Goal: Check status: Check status

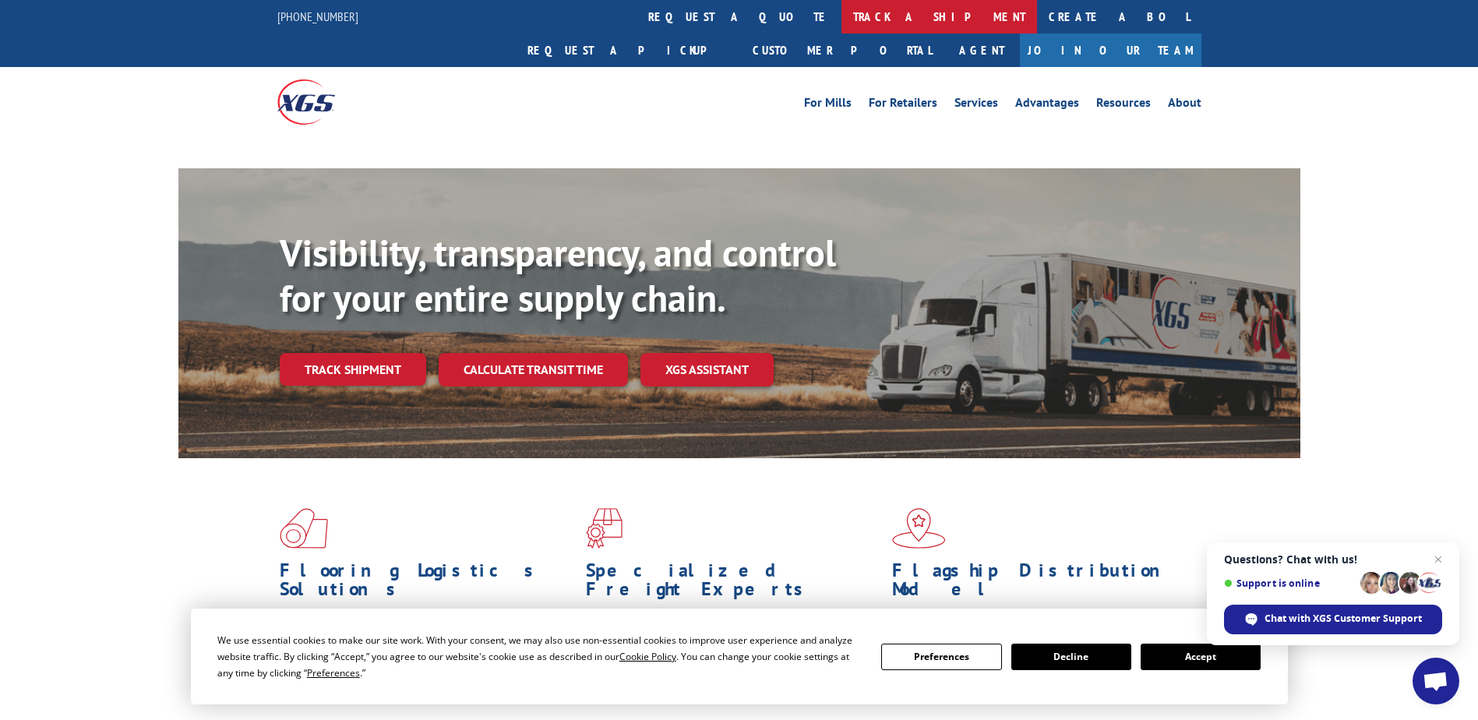
click at [841, 19] on link "track a shipment" at bounding box center [939, 16] width 196 height 33
click at [841, 23] on link "track a shipment" at bounding box center [939, 16] width 196 height 33
click at [841, 16] on link "track a shipment" at bounding box center [939, 16] width 196 height 33
click at [841, 1] on link "track a shipment" at bounding box center [939, 16] width 196 height 33
click at [841, 12] on link "track a shipment" at bounding box center [939, 16] width 196 height 33
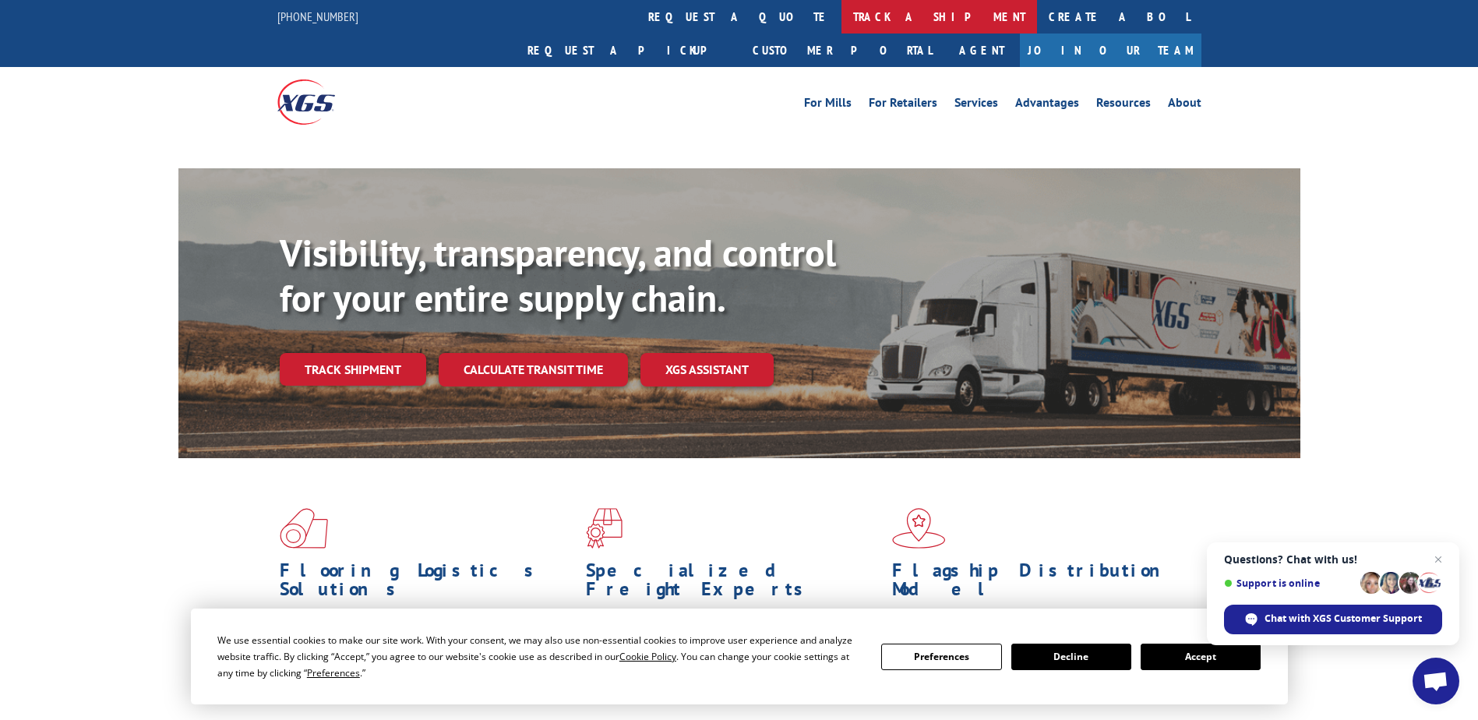
click at [841, 16] on link "track a shipment" at bounding box center [939, 16] width 196 height 33
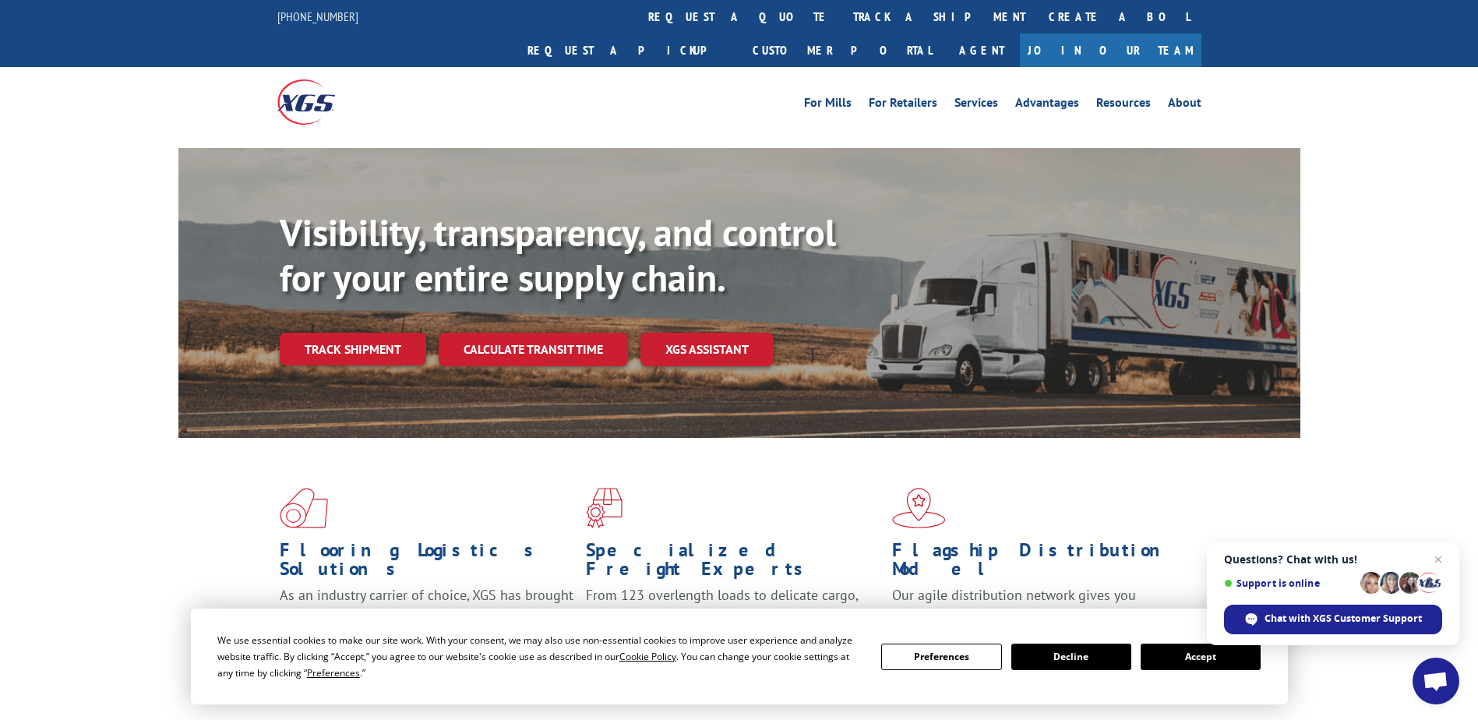
click at [841, 16] on link "track a shipment" at bounding box center [939, 16] width 196 height 33
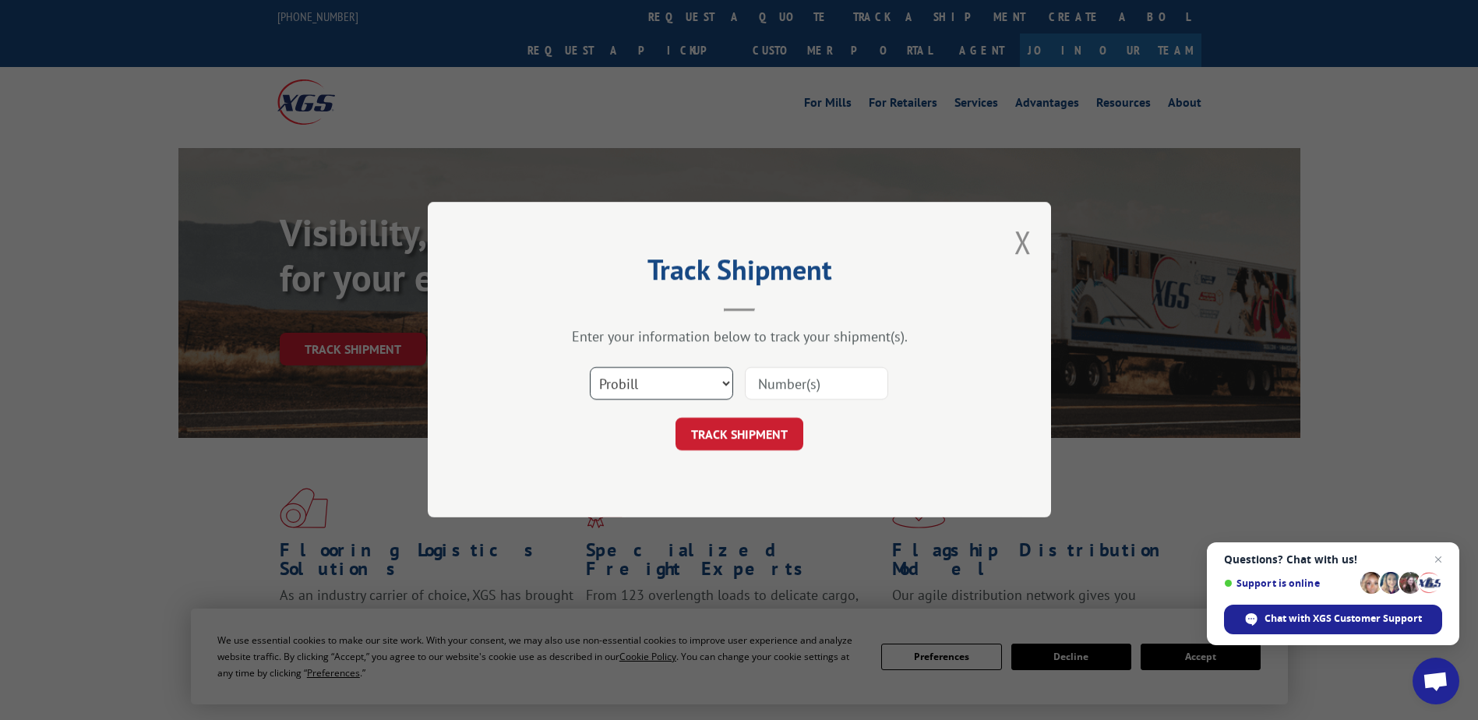
click at [700, 374] on select "Select category... Probill BOL PO" at bounding box center [661, 384] width 143 height 33
select select "po"
click at [590, 368] on select "Select category... Probill BOL PO" at bounding box center [661, 384] width 143 height 33
click at [774, 377] on input at bounding box center [816, 384] width 143 height 33
paste input "88501916"
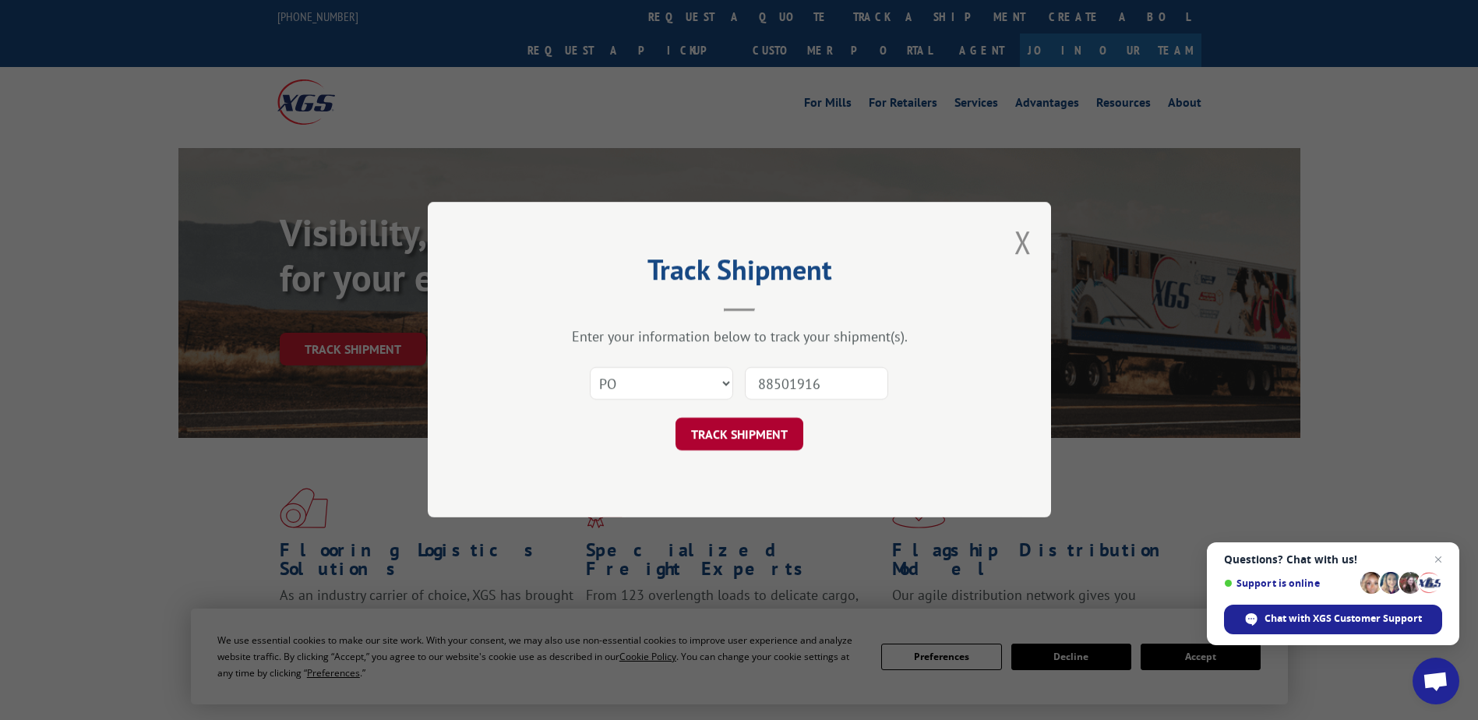
type input "88501916"
click at [776, 451] on div "Track Shipment Enter your information below to track your shipment(s). Select c…" at bounding box center [739, 360] width 623 height 316
click at [769, 434] on button "TRACK SHIPMENT" at bounding box center [739, 434] width 128 height 33
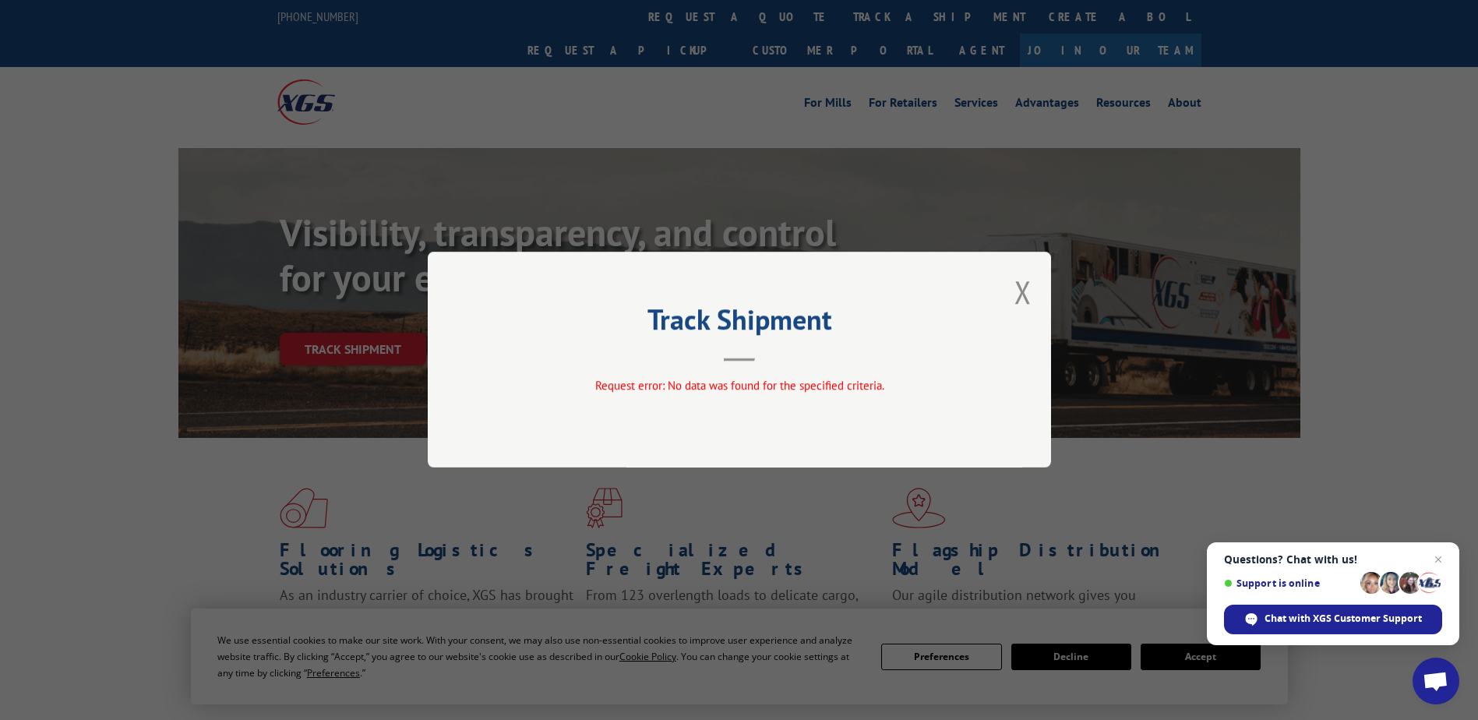
click at [1021, 294] on button "Close modal" at bounding box center [1022, 291] width 17 height 41
